Goal: Find specific page/section: Find specific page/section

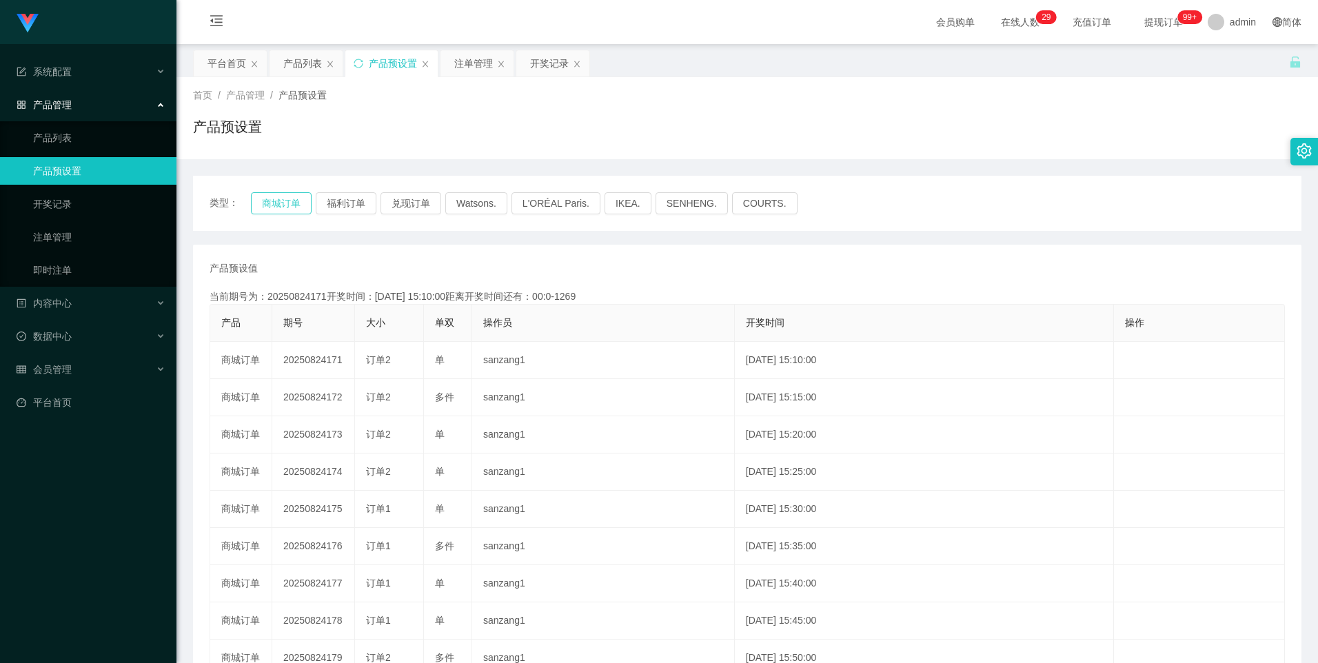
click at [264, 203] on button "商城订单" at bounding box center [281, 203] width 61 height 22
click at [265, 203] on button "商城订单" at bounding box center [281, 203] width 61 height 22
click at [287, 196] on button "商城订单" at bounding box center [281, 203] width 61 height 22
